Goal: Information Seeking & Learning: Check status

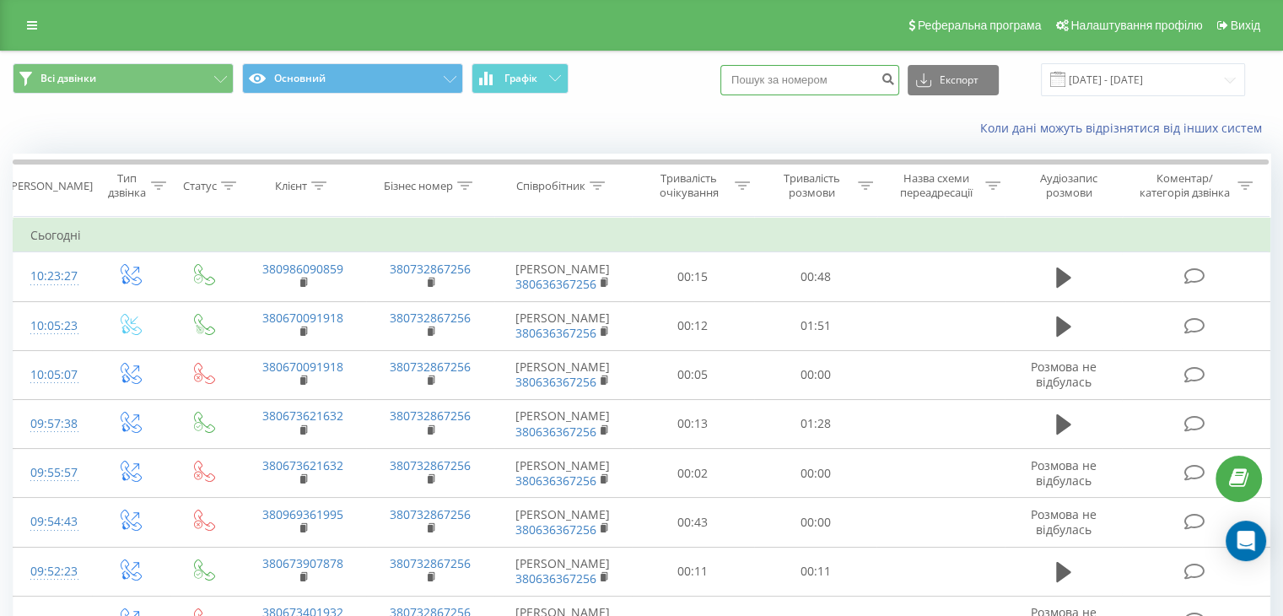
click at [832, 85] on input at bounding box center [809, 80] width 179 height 30
paste input "(067) 287-38-66"
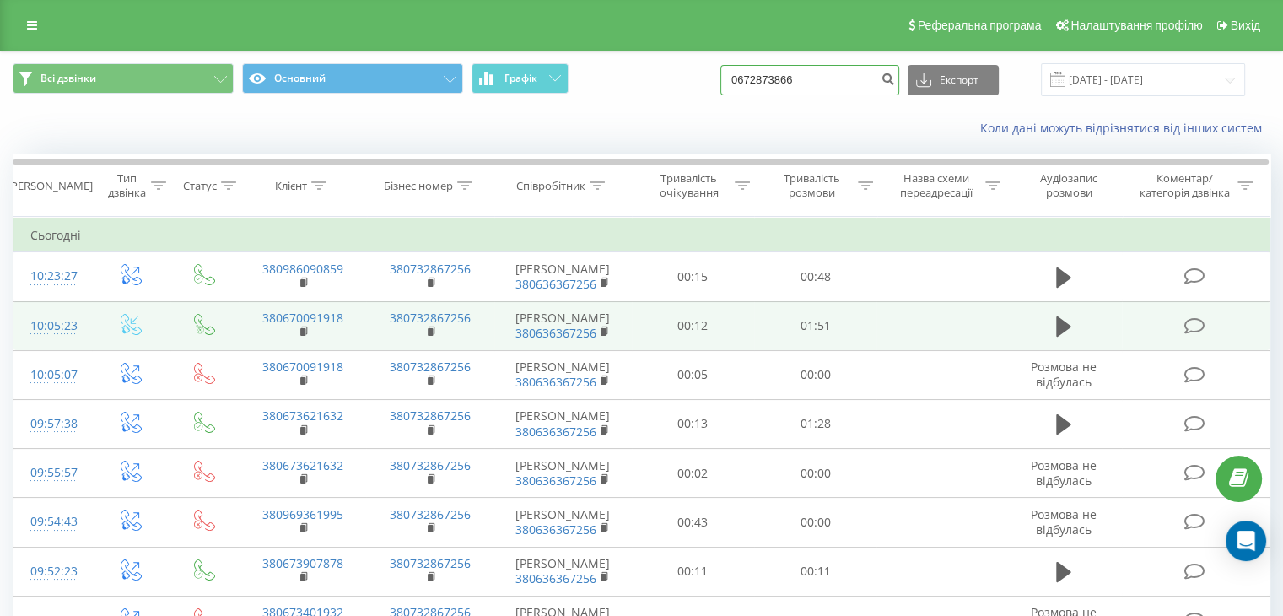
type input "0672873866"
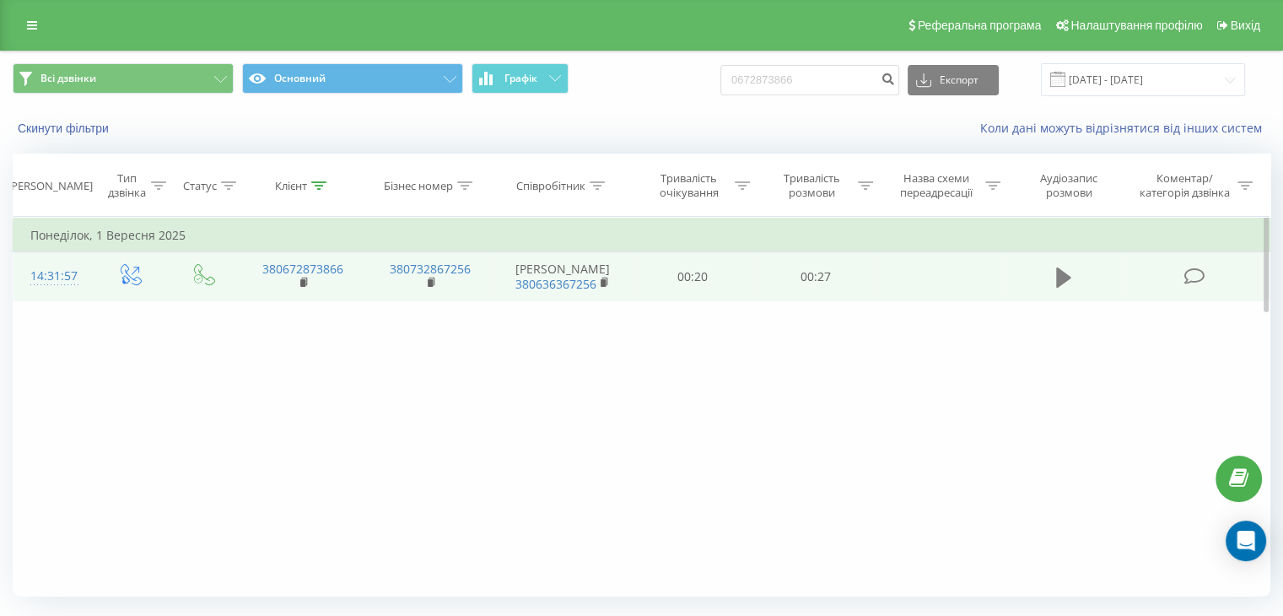
click at [1061, 281] on icon at bounding box center [1063, 277] width 15 height 20
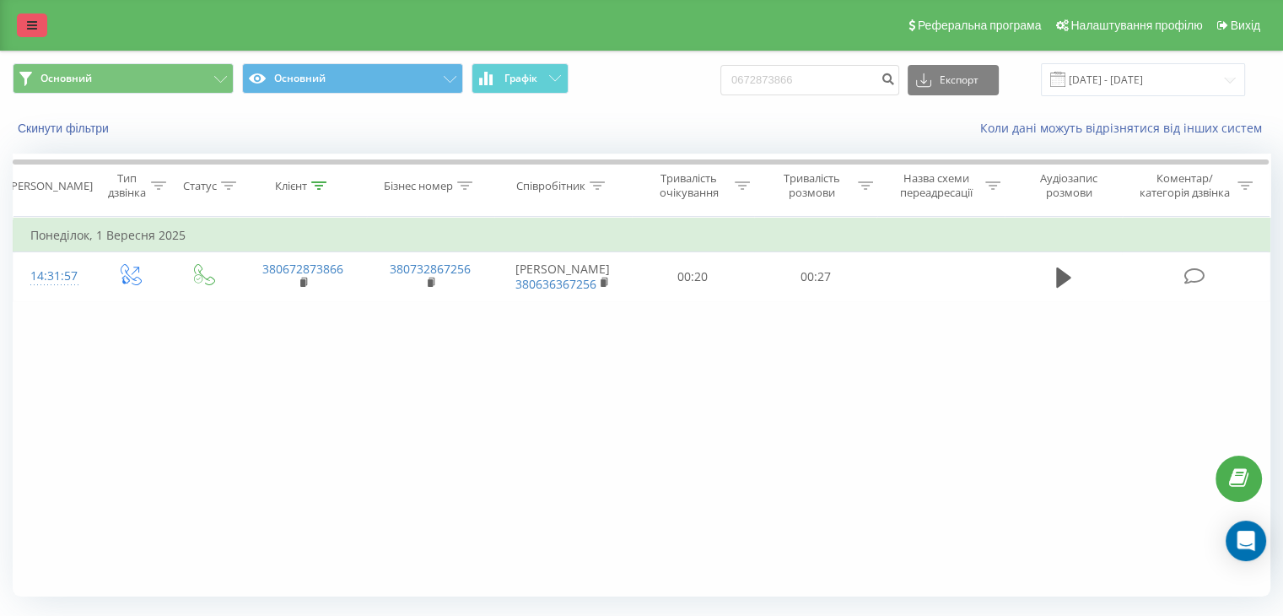
click at [34, 24] on icon at bounding box center [32, 25] width 10 height 12
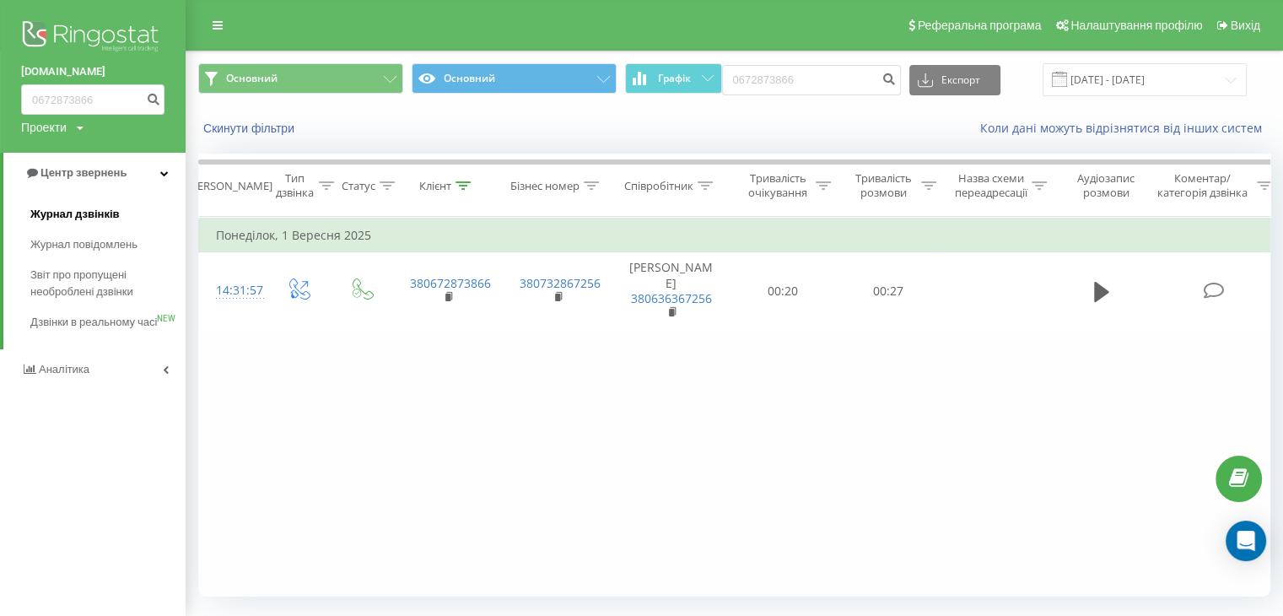
click at [108, 217] on span "Журнал дзвінків" at bounding box center [74, 214] width 89 height 17
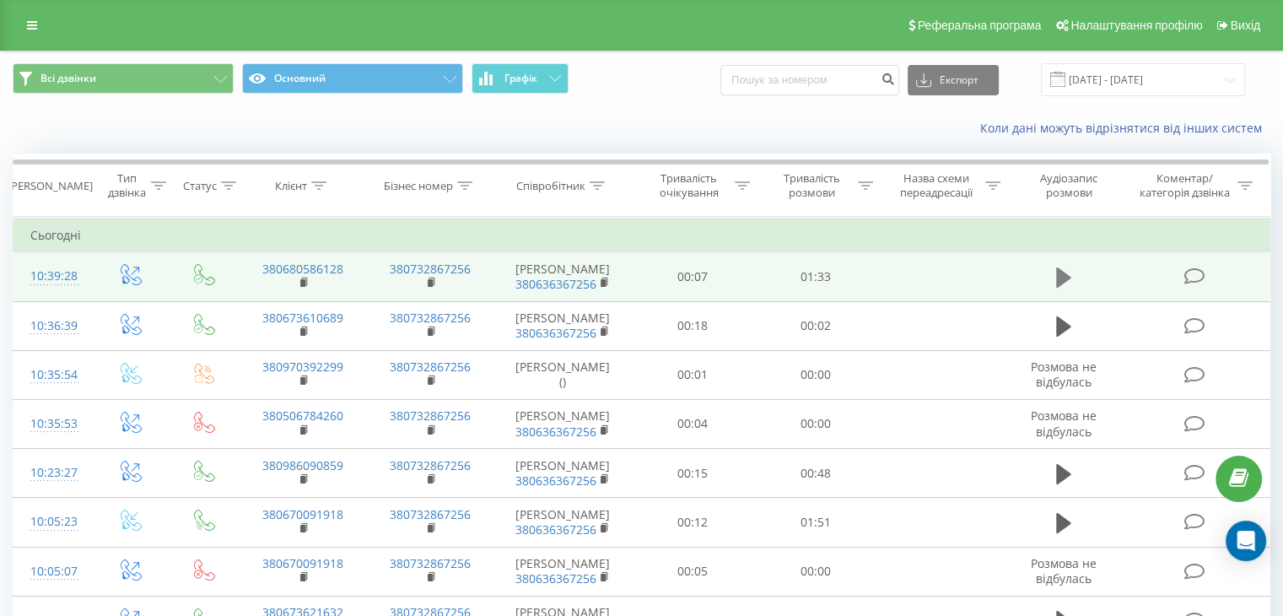
click at [1060, 289] on icon at bounding box center [1063, 278] width 15 height 24
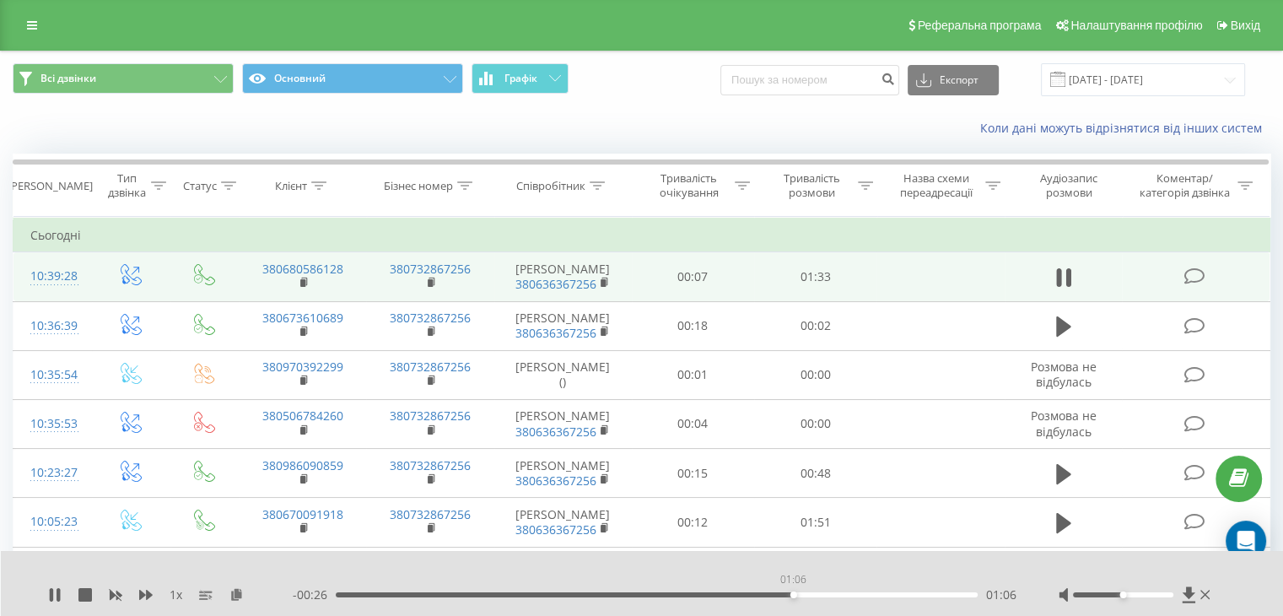
click at [793, 596] on div "01:06" at bounding box center [657, 594] width 642 height 5
click at [773, 595] on div "01:03" at bounding box center [657, 594] width 642 height 5
click at [758, 595] on div "01:04" at bounding box center [657, 594] width 642 height 5
click at [739, 596] on div "00:58" at bounding box center [657, 594] width 642 height 5
click at [52, 591] on icon at bounding box center [51, 594] width 3 height 13
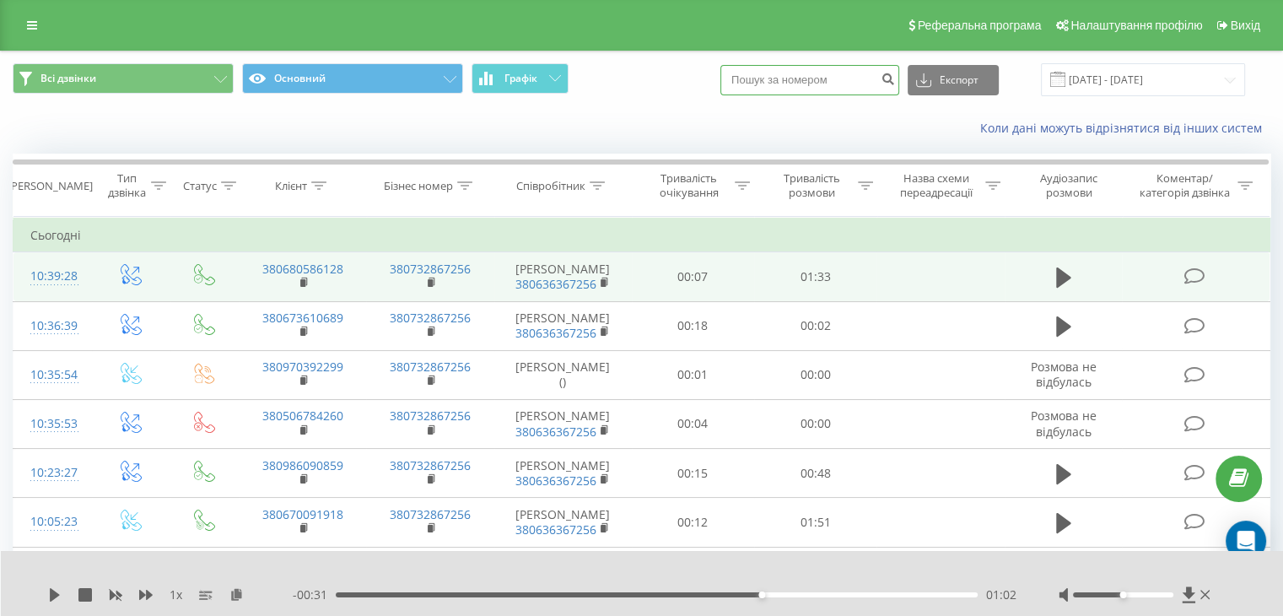
click at [783, 83] on input at bounding box center [809, 80] width 179 height 30
paste input "0505089501"
type input "0505089501"
click at [895, 75] on icon "submit" at bounding box center [888, 77] width 14 height 10
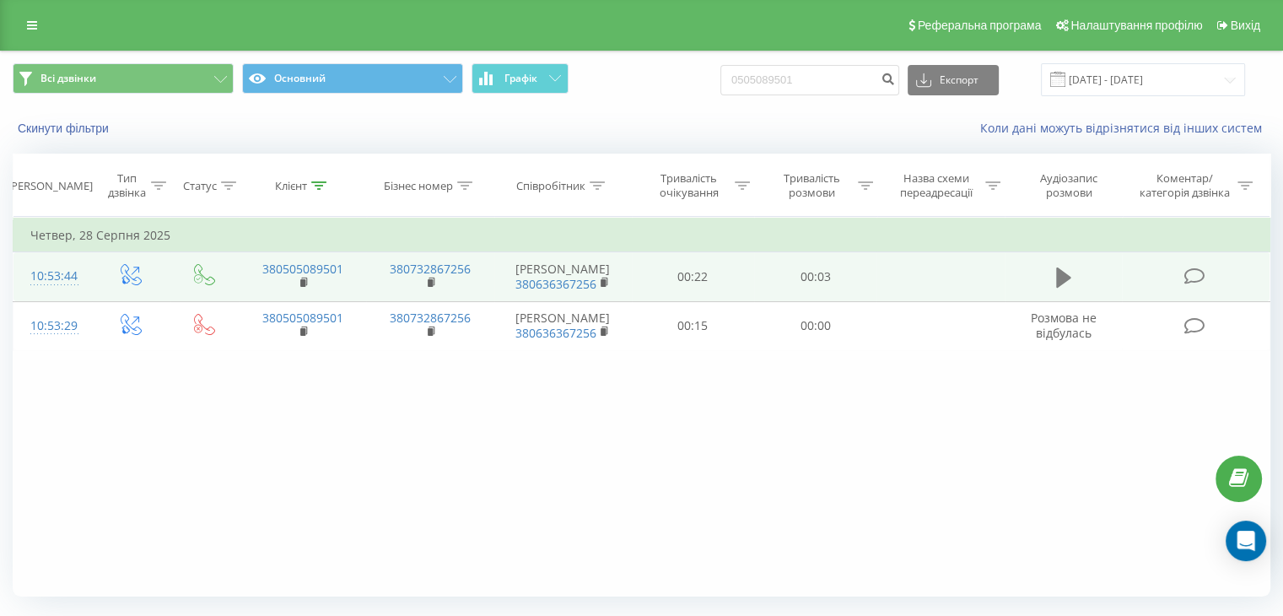
click at [1063, 283] on icon at bounding box center [1063, 277] width 15 height 20
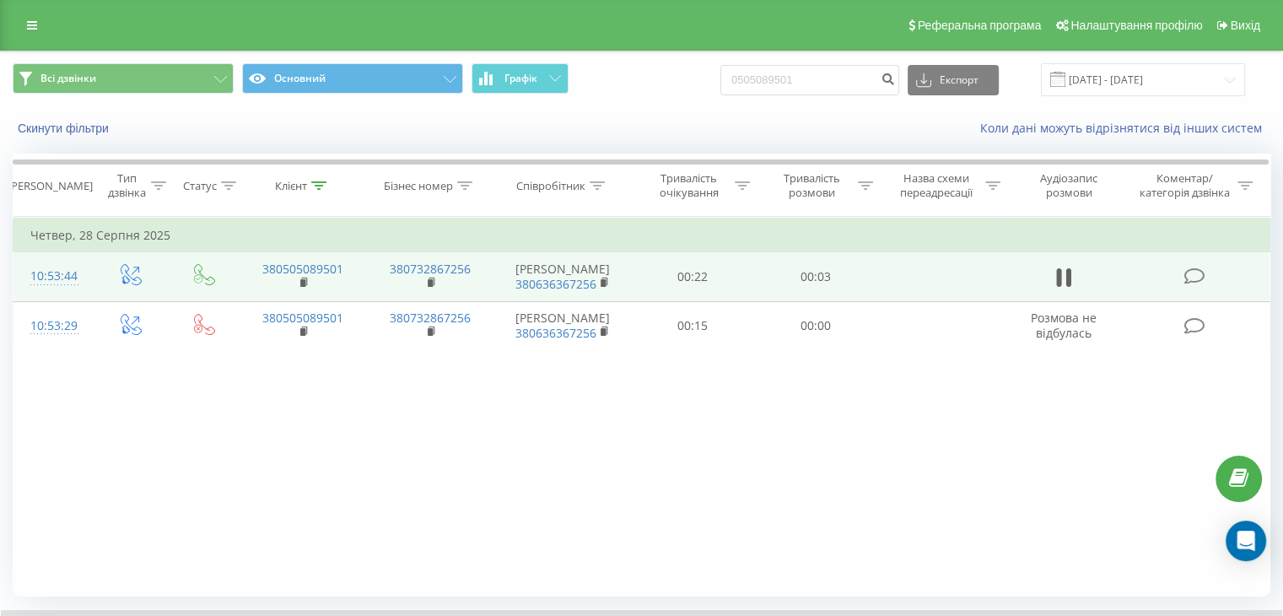
click at [1063, 283] on icon at bounding box center [1063, 278] width 15 height 24
click at [1065, 284] on icon at bounding box center [1063, 277] width 15 height 20
click at [30, 30] on icon at bounding box center [32, 25] width 10 height 12
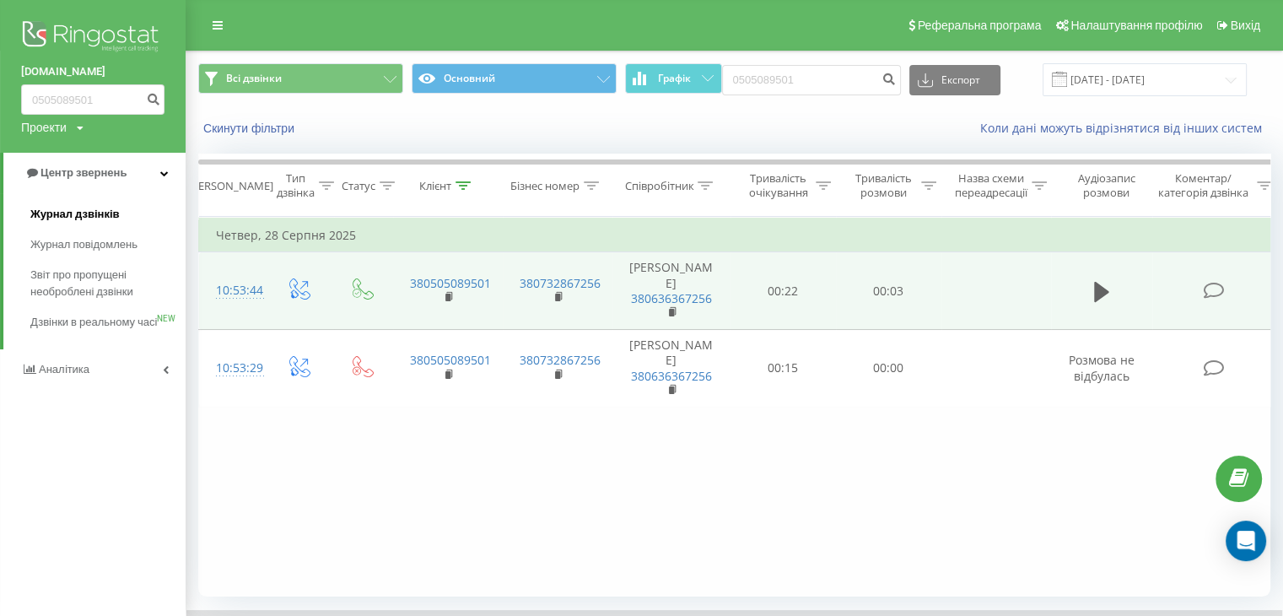
click at [77, 218] on span "Журнал дзвінків" at bounding box center [74, 214] width 89 height 17
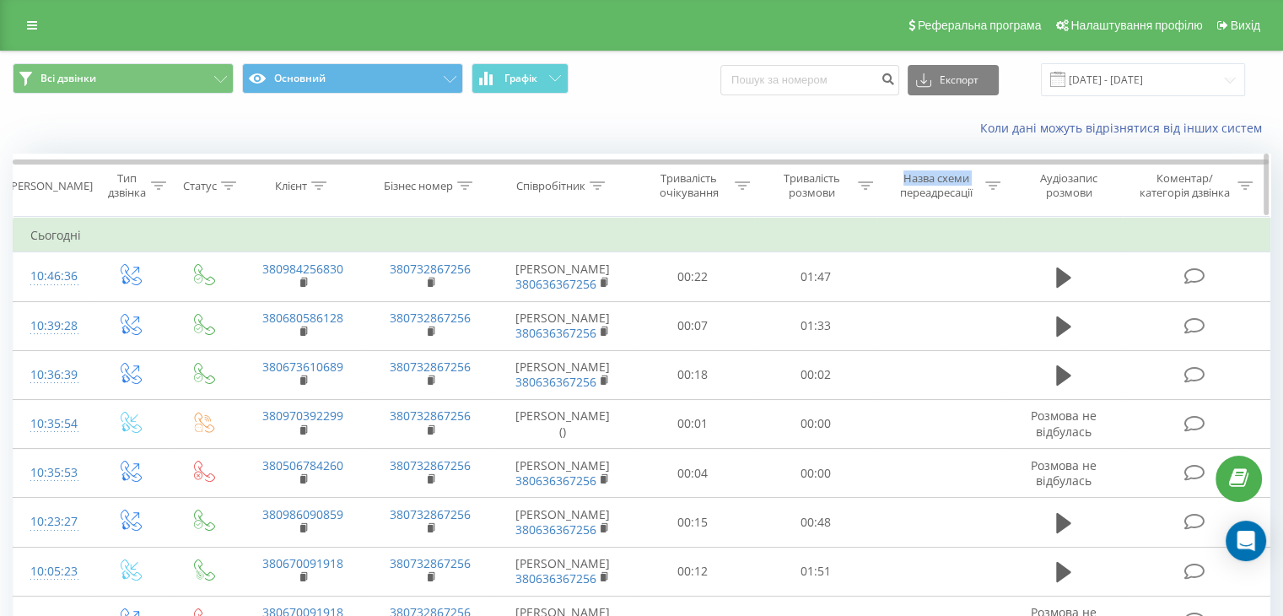
drag, startPoint x: 879, startPoint y: 187, endPoint x: 860, endPoint y: 185, distance: 18.7
click at [860, 185] on tr "Дата дзвінка Тип дзвінка Статус Клієнт Бізнес номер Співробітник Тривалість очі…" at bounding box center [641, 185] width 1257 height 62
click at [860, 185] on icon at bounding box center [865, 185] width 15 height 8
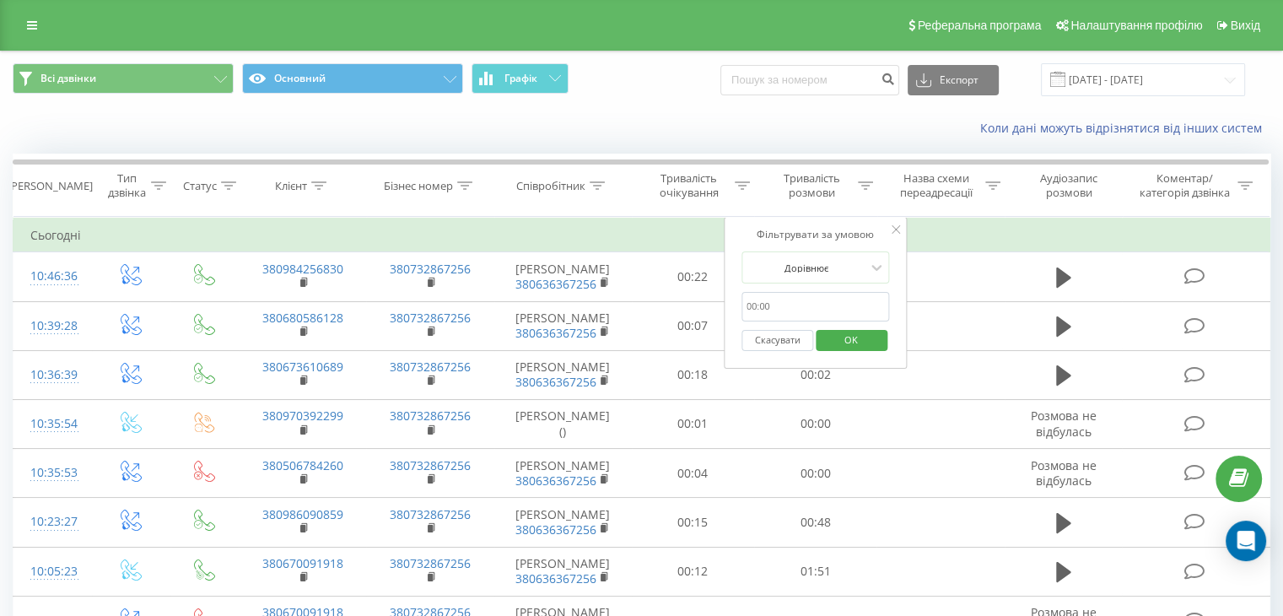
click at [803, 299] on input "text" at bounding box center [815, 307] width 148 height 30
type input "50"
click button "OK" at bounding box center [852, 340] width 72 height 21
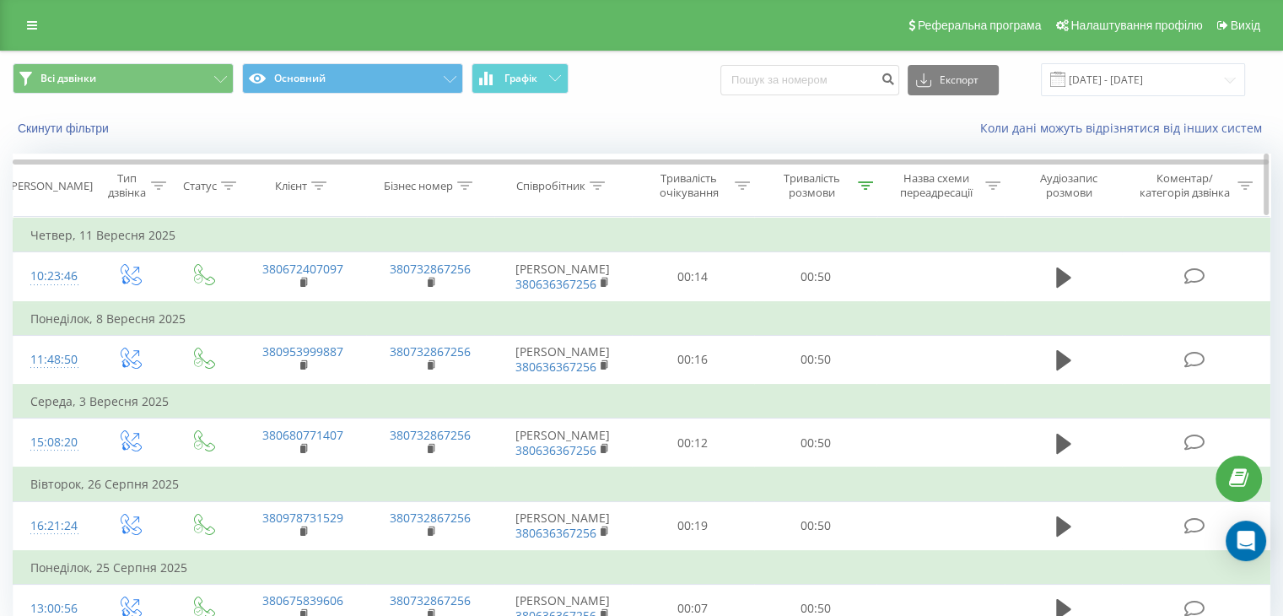
click at [862, 179] on div at bounding box center [865, 186] width 15 height 14
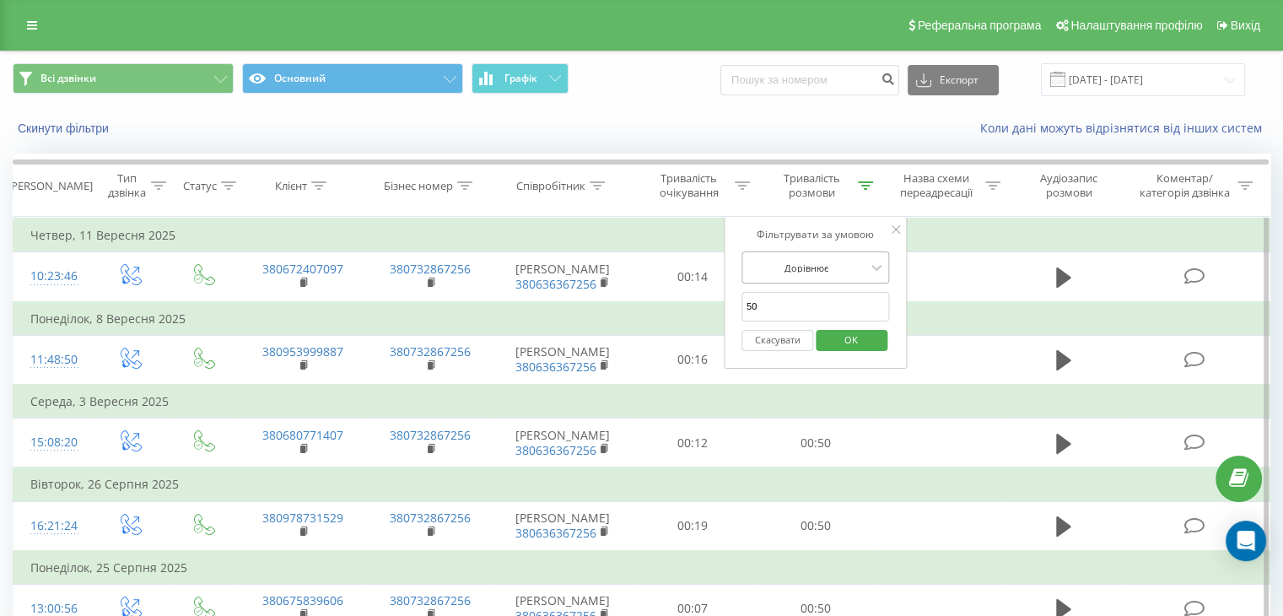
click at [854, 264] on div at bounding box center [806, 268] width 120 height 16
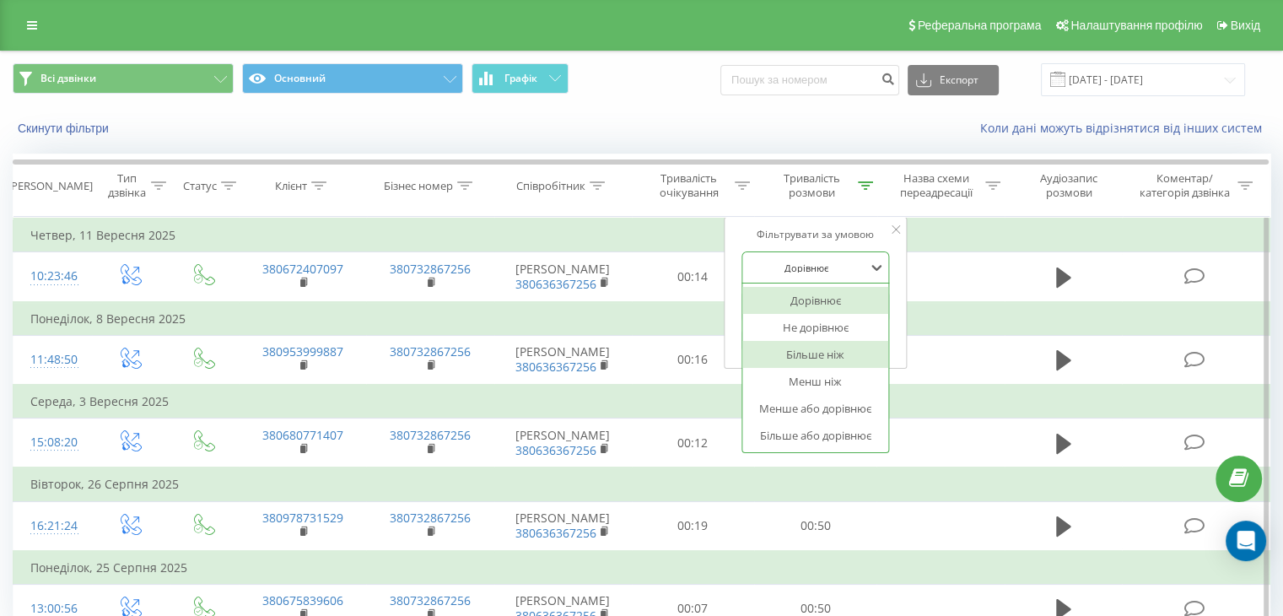
click at [823, 351] on div "Більше ніж" at bounding box center [815, 354] width 147 height 27
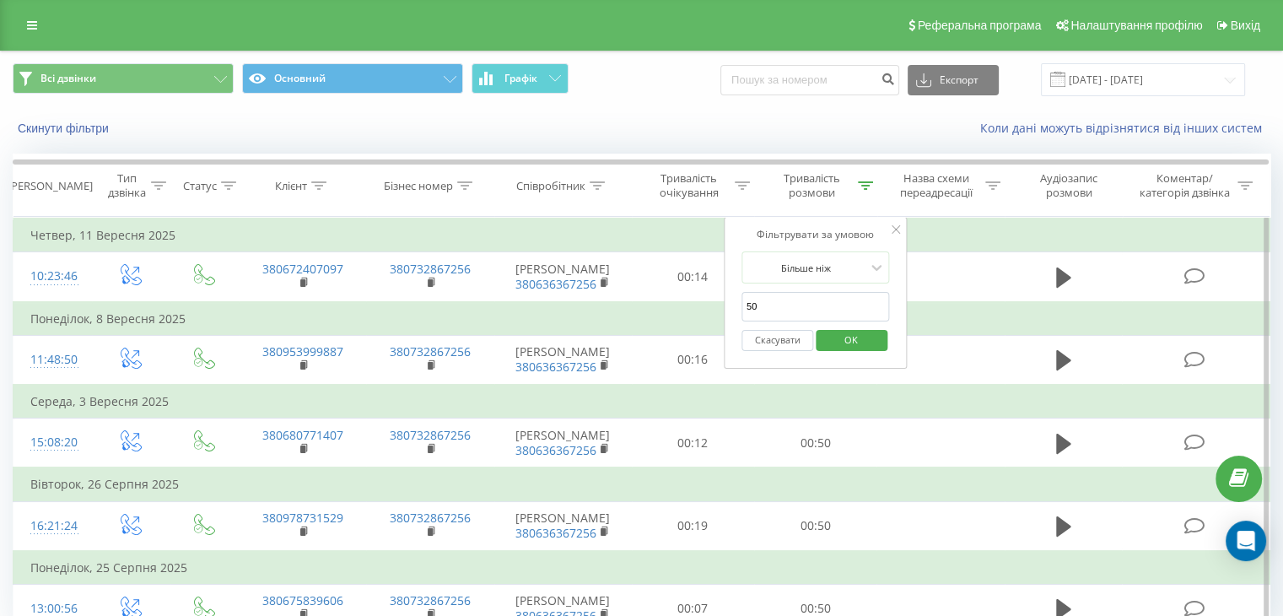
click at [845, 344] on span "OK" at bounding box center [850, 339] width 47 height 26
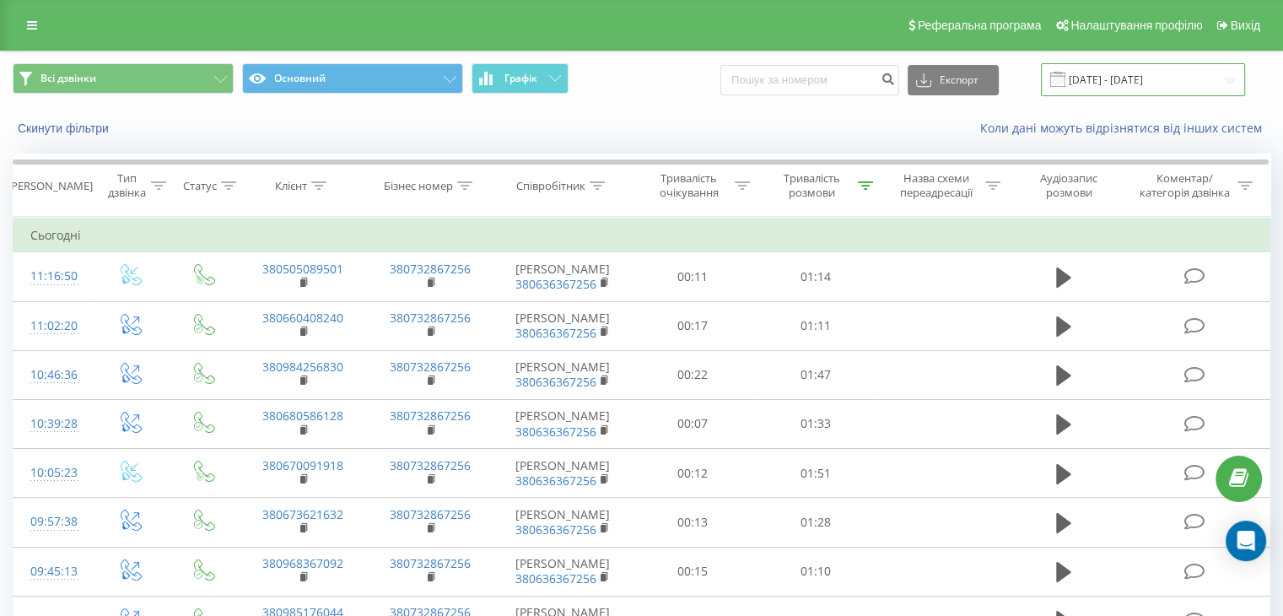
click at [1155, 68] on input "[DATE] - [DATE]" at bounding box center [1143, 79] width 204 height 33
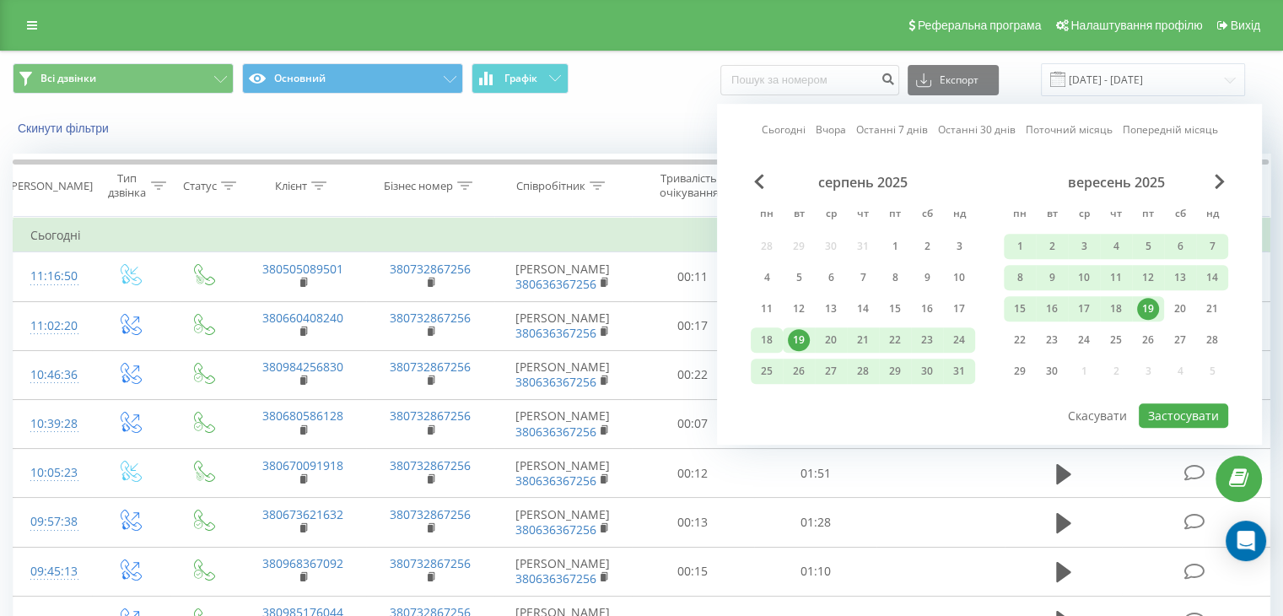
click at [767, 332] on div "18" at bounding box center [767, 340] width 22 height 22
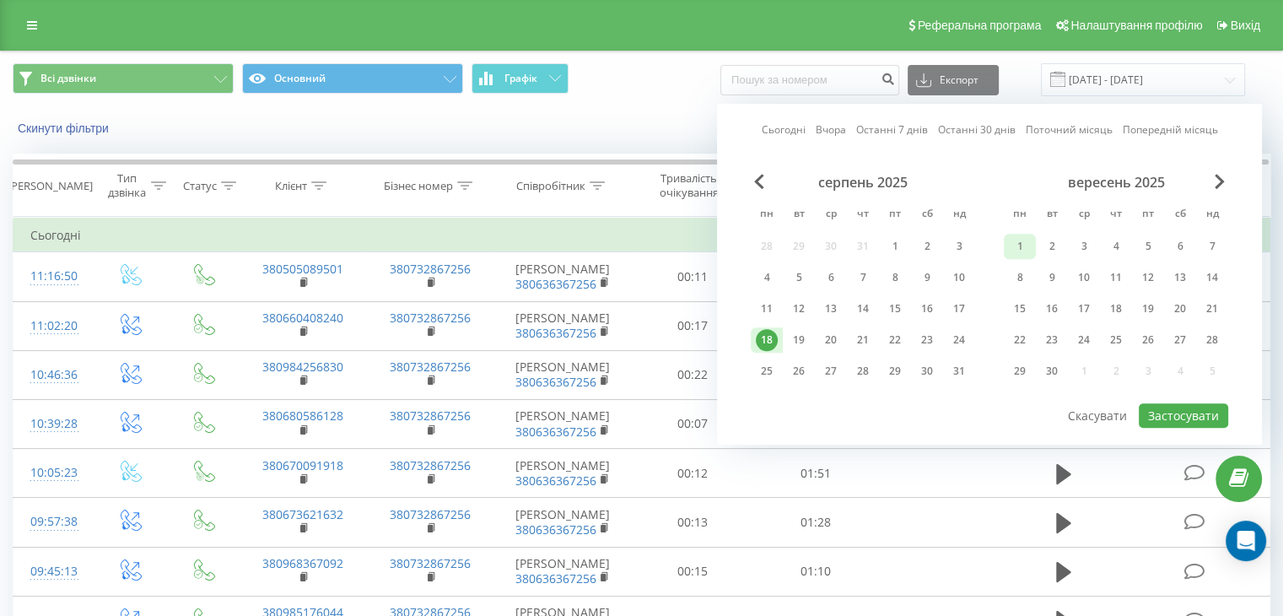
click at [1025, 244] on div "1" at bounding box center [1020, 246] width 22 height 22
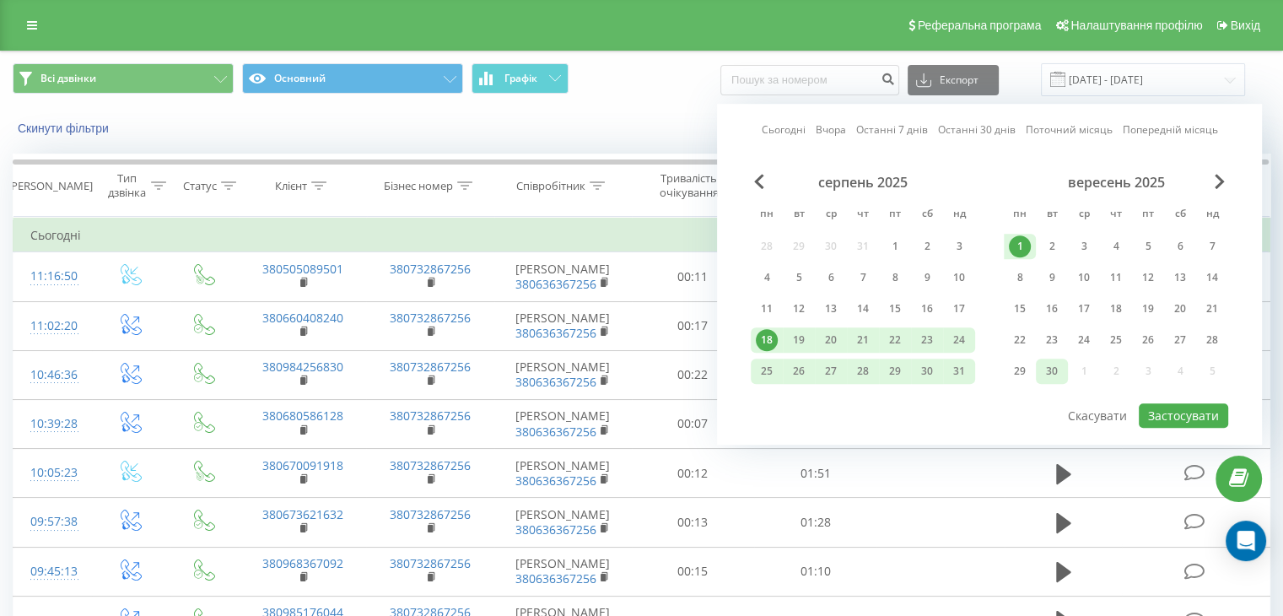
click at [1048, 361] on div "30" at bounding box center [1052, 371] width 22 height 22
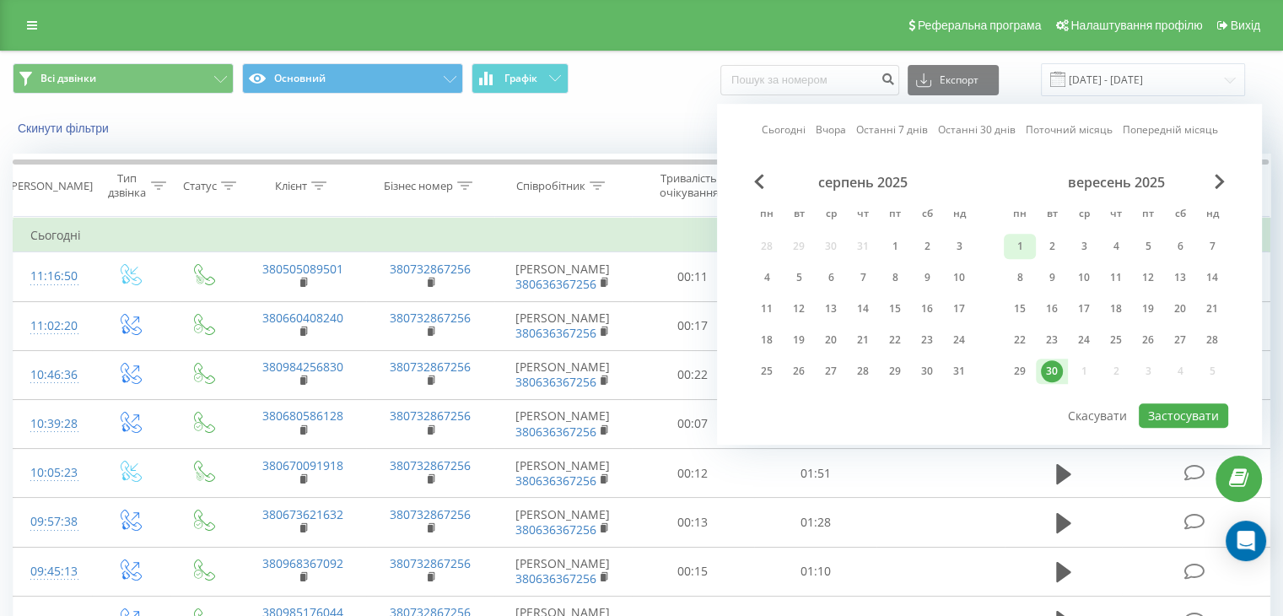
click at [1025, 243] on div "1" at bounding box center [1020, 246] width 22 height 22
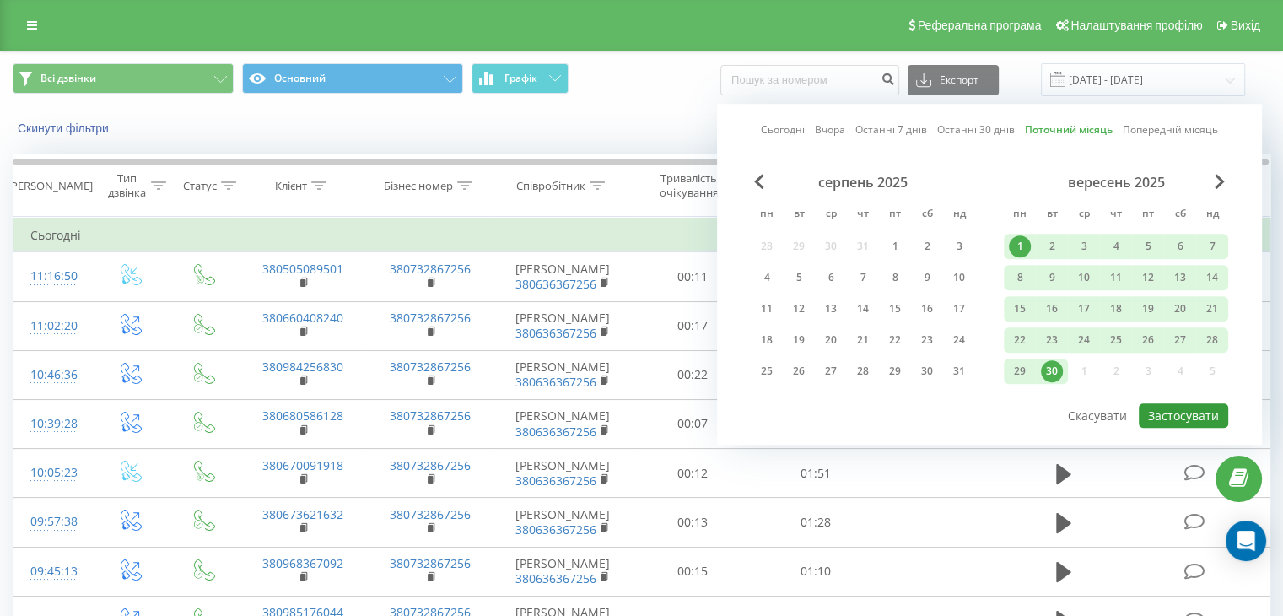
click at [1188, 415] on button "Застосувати" at bounding box center [1183, 415] width 89 height 24
type input "[DATE] - [DATE]"
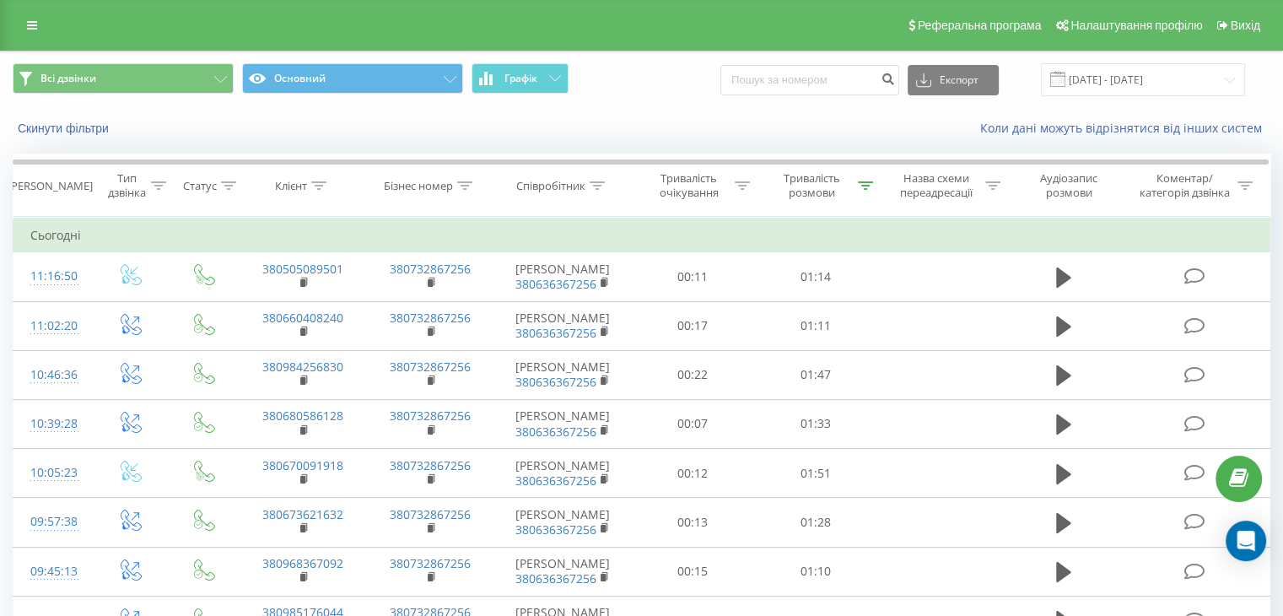
click at [624, 112] on div "Скинути фільтри Коли дані можуть відрізнятися вiд інших систем" at bounding box center [641, 128] width 1281 height 40
click at [768, 77] on input at bounding box center [809, 80] width 179 height 30
paste input "[PHONE_NUMBER]"
click at [768, 77] on input "0509404228" at bounding box center [809, 80] width 179 height 30
type input "0509404228"
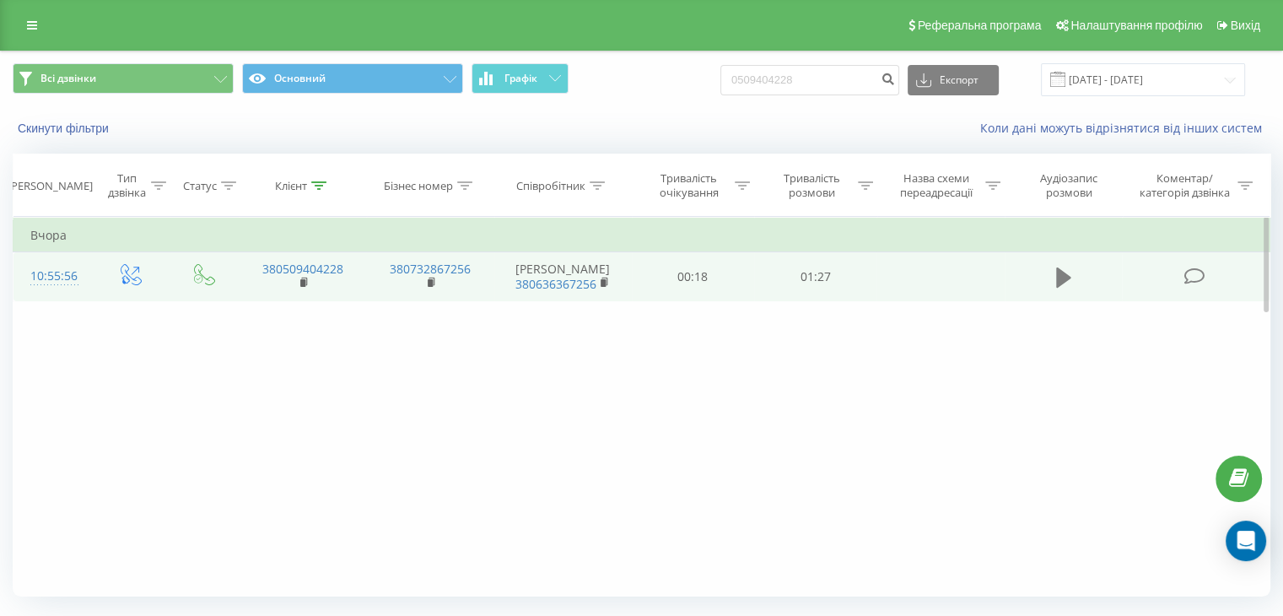
click at [1058, 288] on icon at bounding box center [1063, 277] width 15 height 20
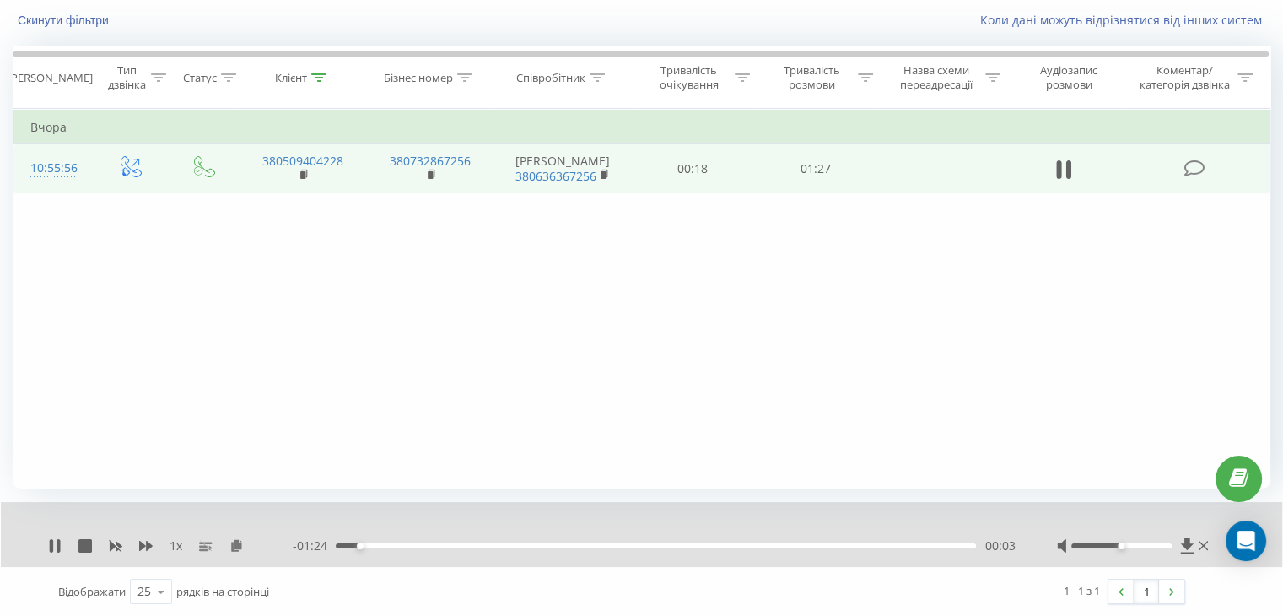
scroll to position [108, 0]
click at [660, 543] on div "00:44" at bounding box center [656, 545] width 640 height 5
drag, startPoint x: 1150, startPoint y: 540, endPoint x: 1148, endPoint y: 548, distance: 8.6
click at [1148, 548] on div at bounding box center [1134, 545] width 155 height 17
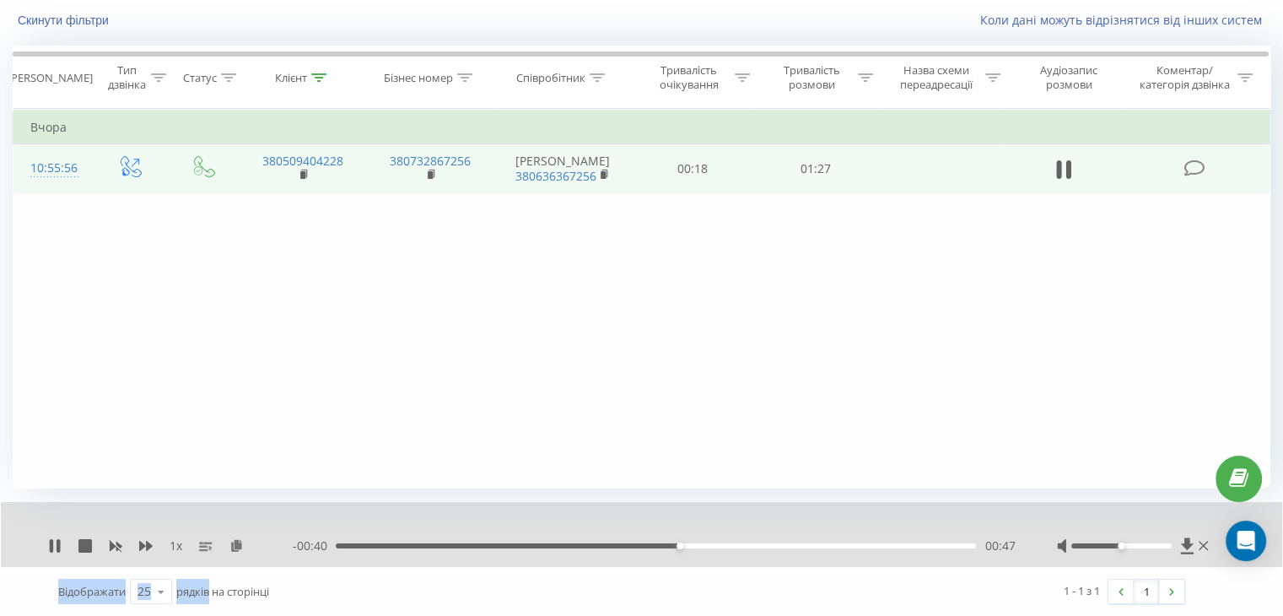
click at [1150, 547] on div at bounding box center [1134, 545] width 155 height 17
drag, startPoint x: 1150, startPoint y: 547, endPoint x: 1204, endPoint y: 541, distance: 54.3
click at [1204, 541] on div at bounding box center [1134, 545] width 155 height 17
click at [587, 548] on div "- 00:38 00:49 00:49" at bounding box center [654, 545] width 722 height 17
click at [584, 543] on div "00:34" at bounding box center [656, 545] width 640 height 5
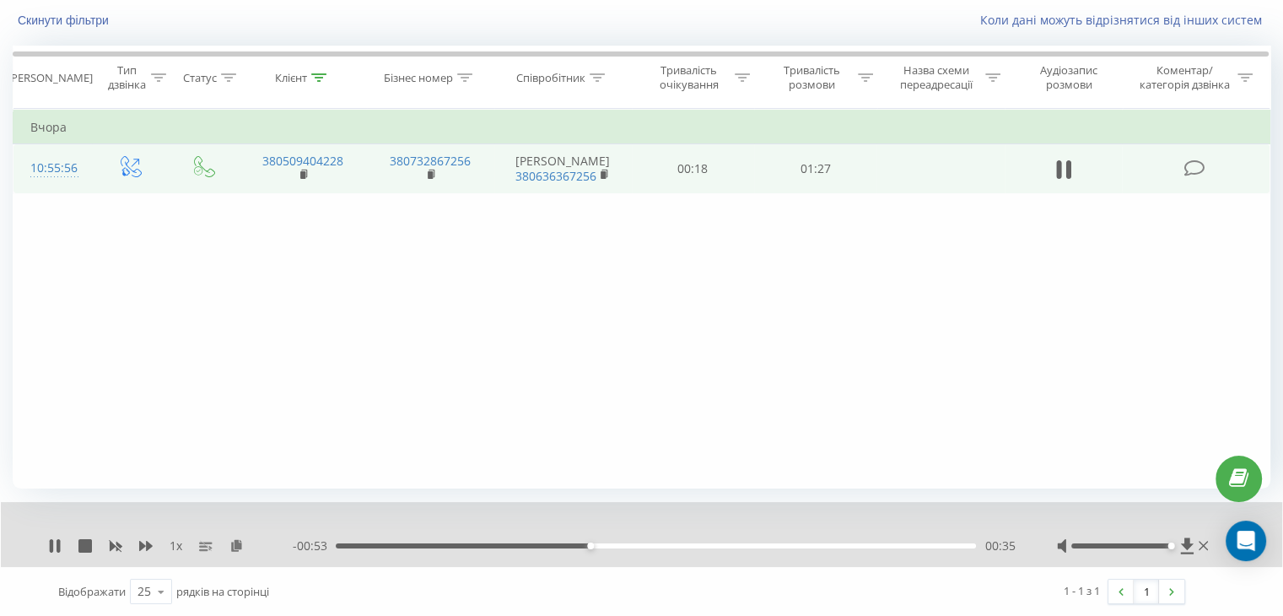
click at [616, 406] on div "Фільтрувати за умовою Дорівнює Введіть значення Скасувати OK Фільтрувати за умо…" at bounding box center [642, 299] width 1258 height 380
click at [744, 544] on div "00:56" at bounding box center [656, 545] width 640 height 5
click at [839, 543] on div "01:09" at bounding box center [656, 545] width 640 height 5
click at [901, 547] on div "- 00:18 01:09 01:09" at bounding box center [654, 545] width 722 height 17
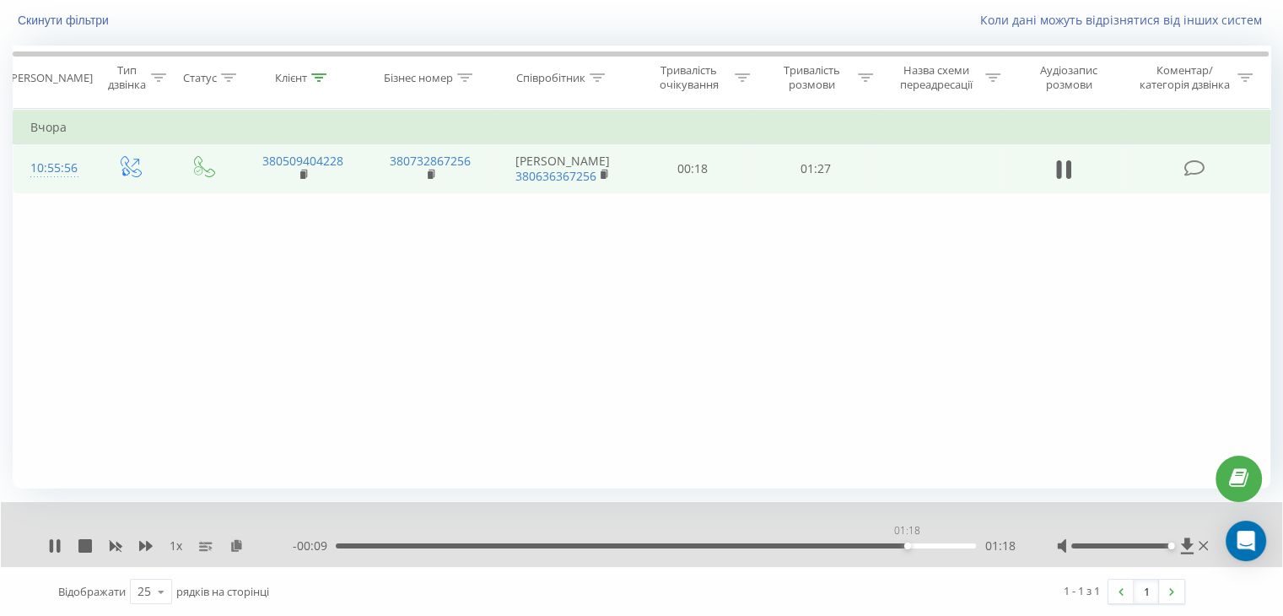
click at [907, 545] on div "01:18" at bounding box center [656, 545] width 640 height 5
click at [923, 545] on div "01:20" at bounding box center [656, 545] width 640 height 5
